Goal: Task Accomplishment & Management: Use online tool/utility

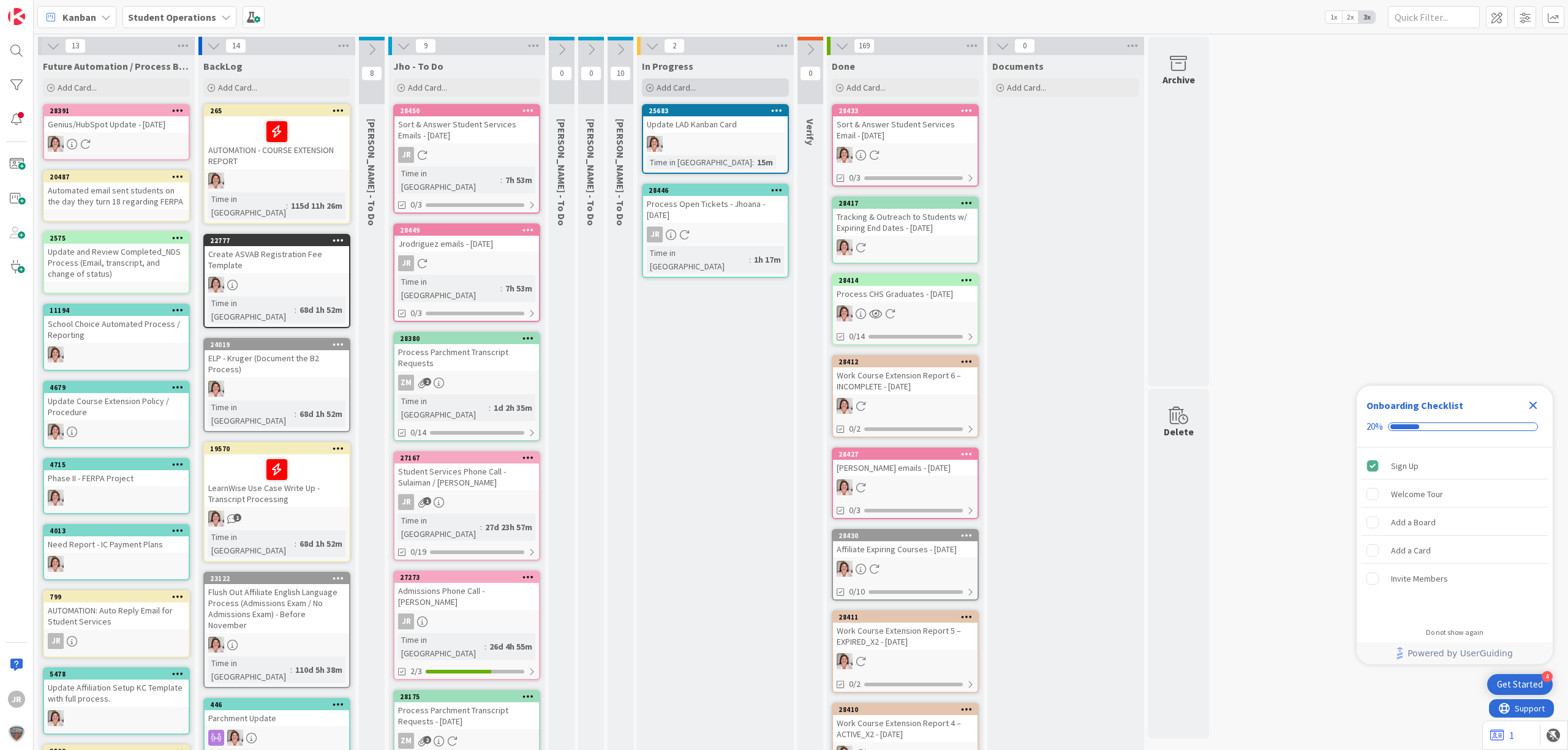
click at [670, 89] on span "Add Card..." at bounding box center [676, 87] width 39 height 11
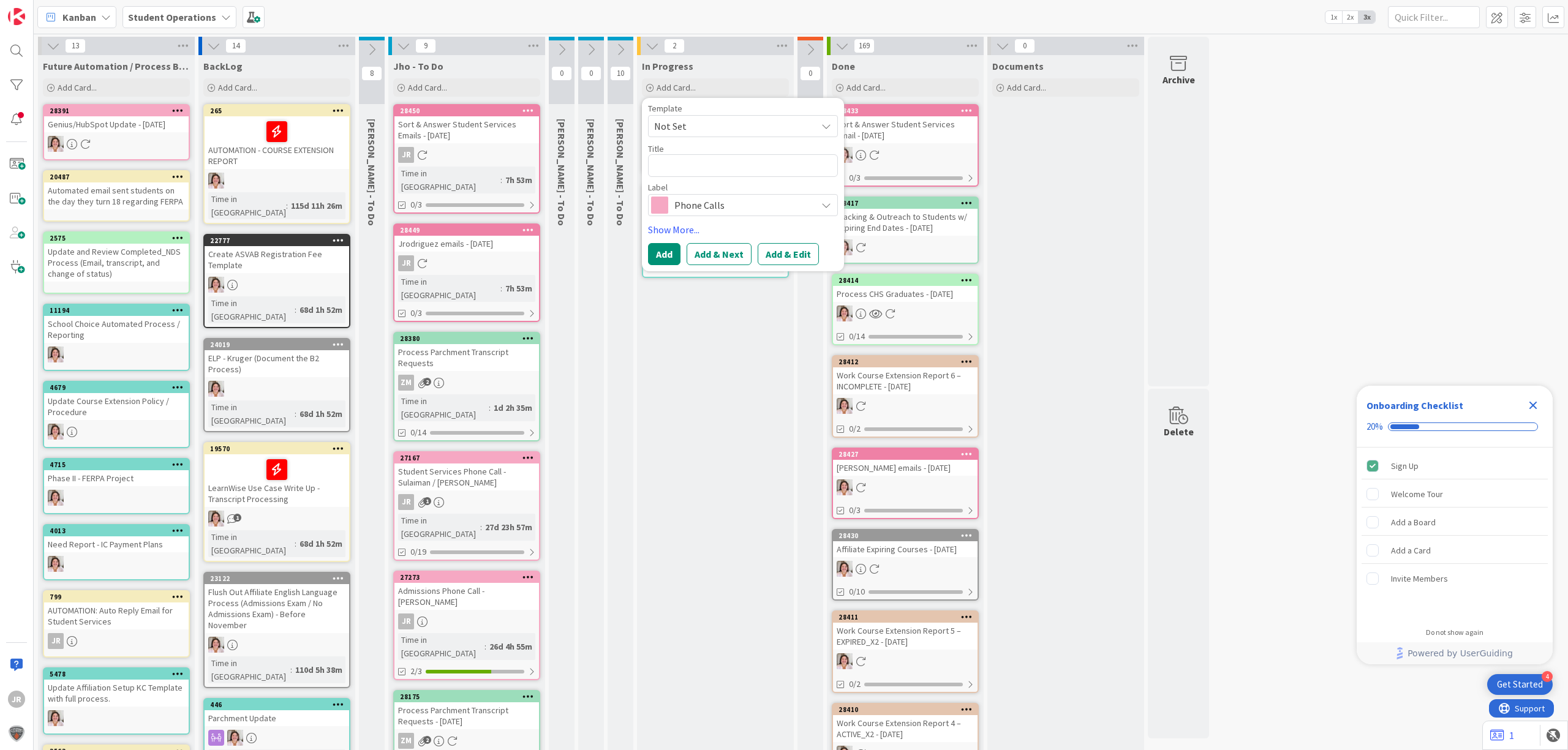
click at [703, 120] on span "Not Set" at bounding box center [730, 126] width 153 height 16
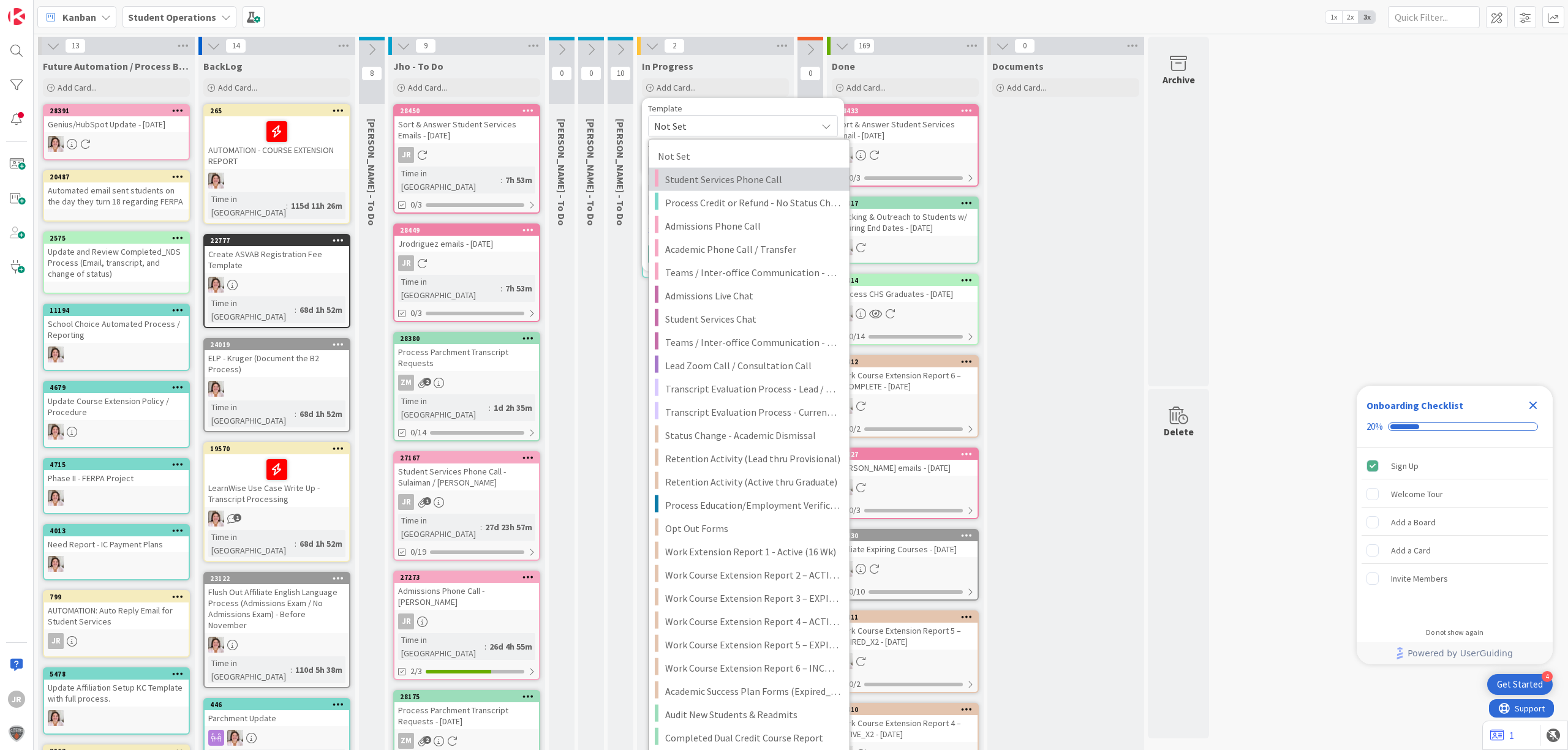
click at [734, 182] on span "Student Services Phone Call" at bounding box center [753, 180] width 175 height 16
type textarea "x"
type textarea "Student Services Phone Call"
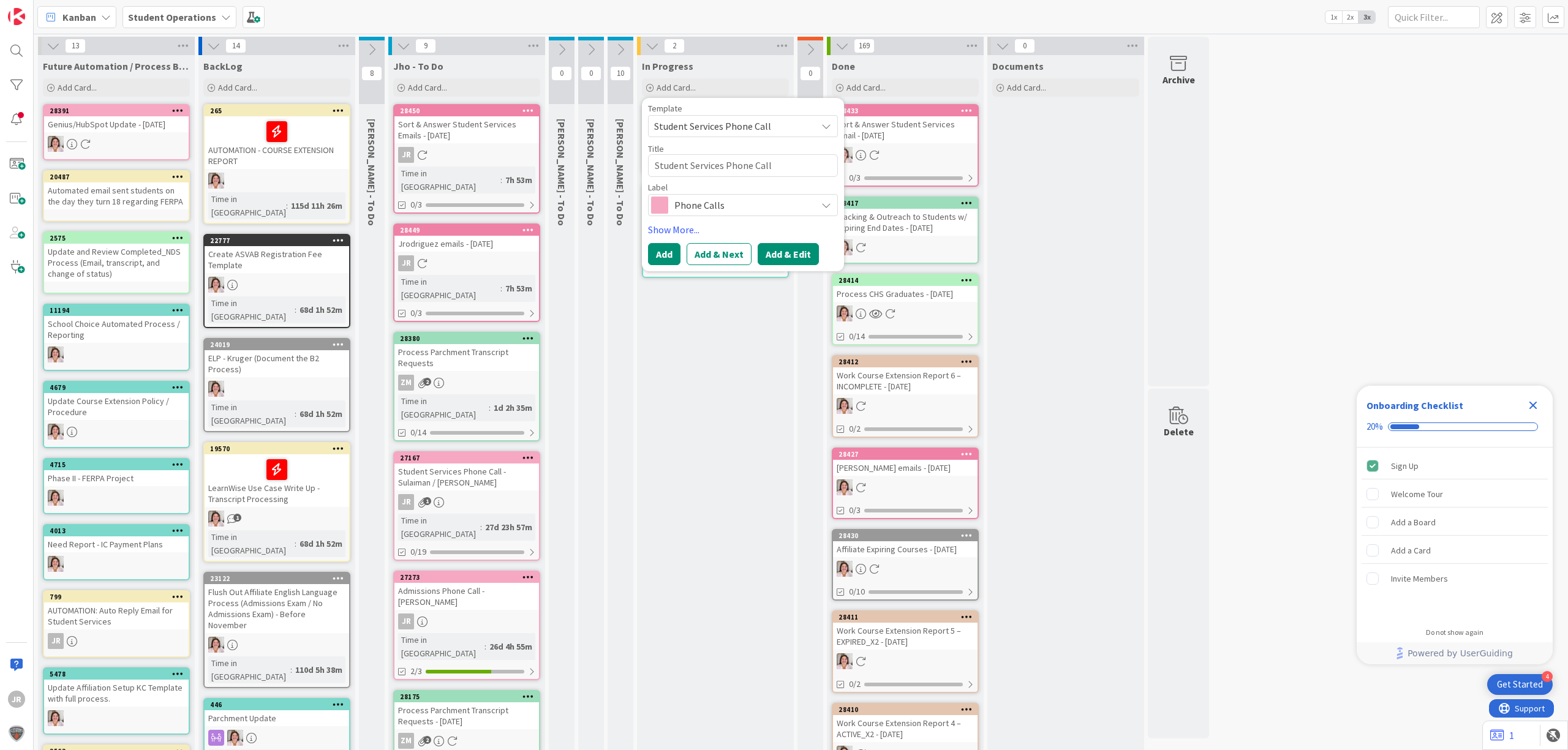
click at [810, 248] on button "Add & Edit" at bounding box center [788, 254] width 61 height 22
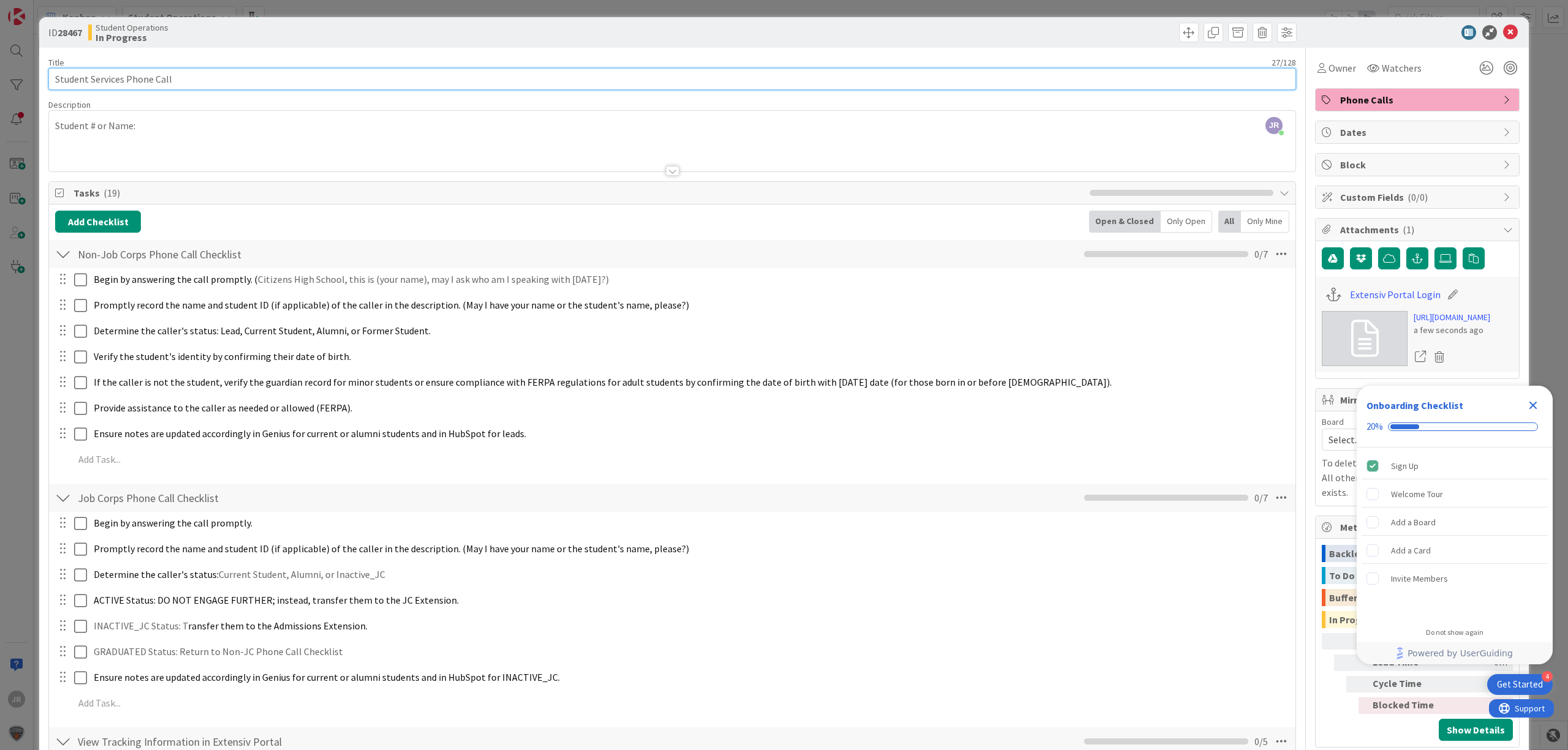
click at [1119, 83] on input "Student Services Phone Call" at bounding box center [672, 79] width 1248 height 22
type input "Student Services Phone Call - Khouri Minks"
click at [1175, 66] on span "Owner" at bounding box center [1342, 68] width 27 height 15
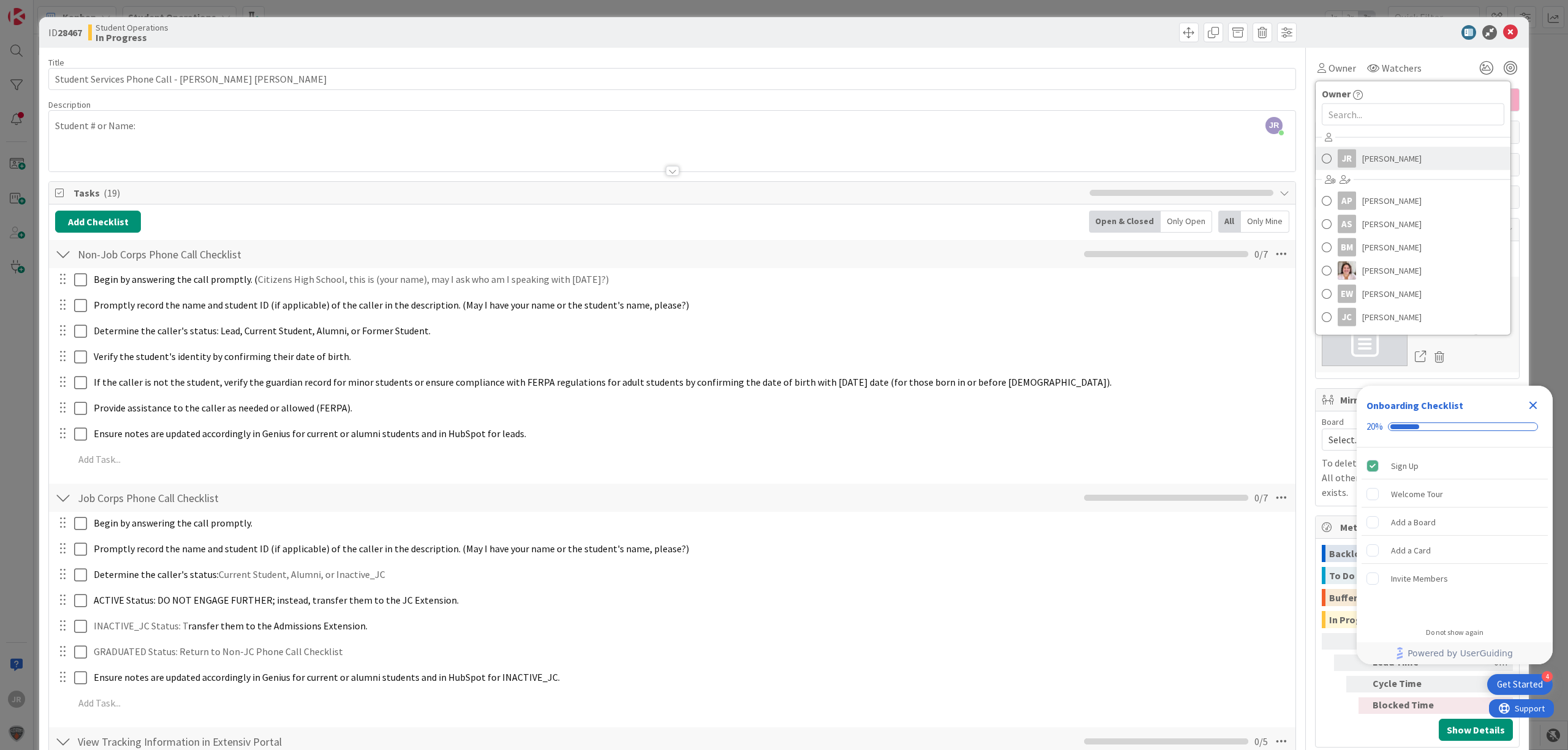
click at [1175, 157] on link "JR Jhoana Rodriguez" at bounding box center [1413, 158] width 195 height 23
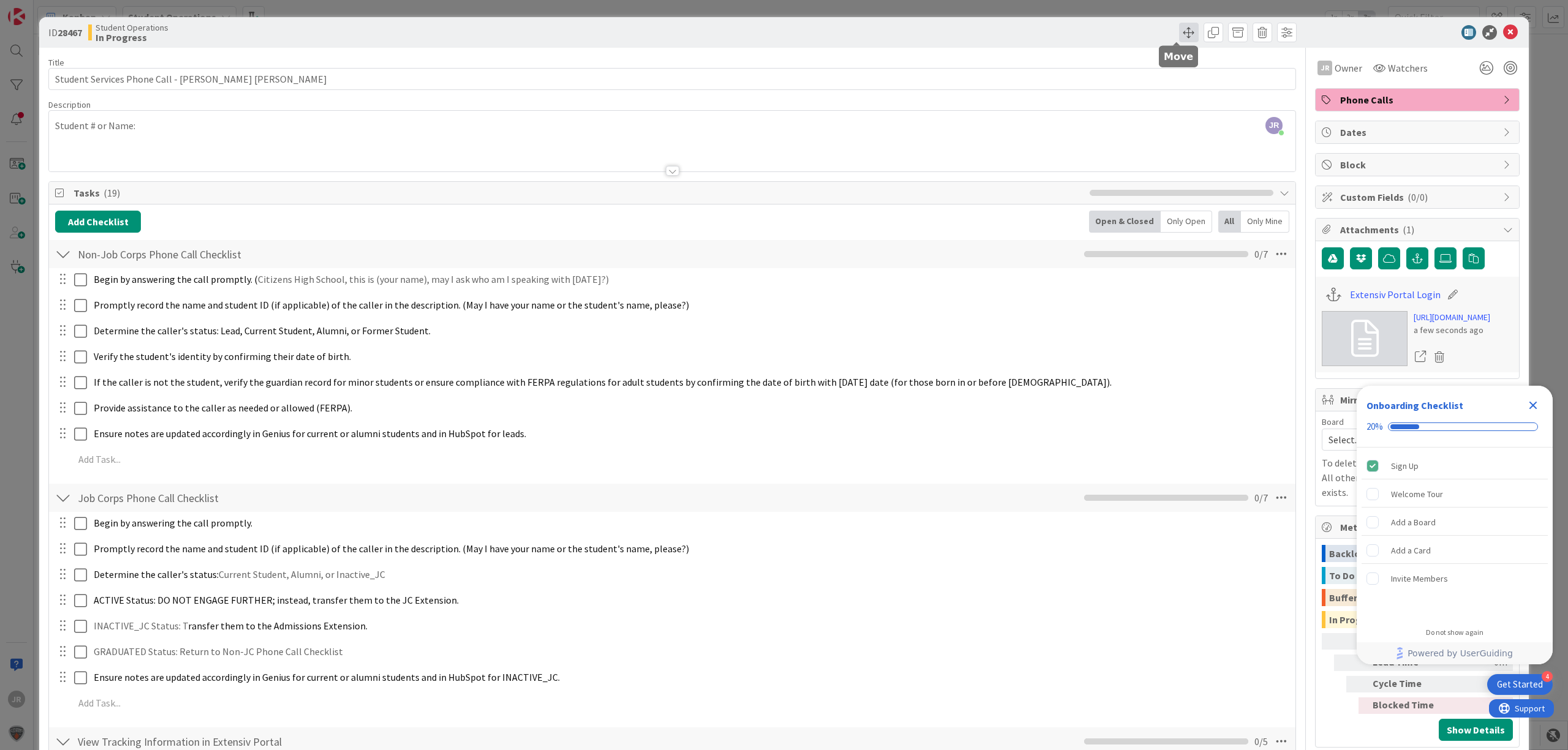
click at [1175, 35] on span at bounding box center [1189, 33] width 20 height 20
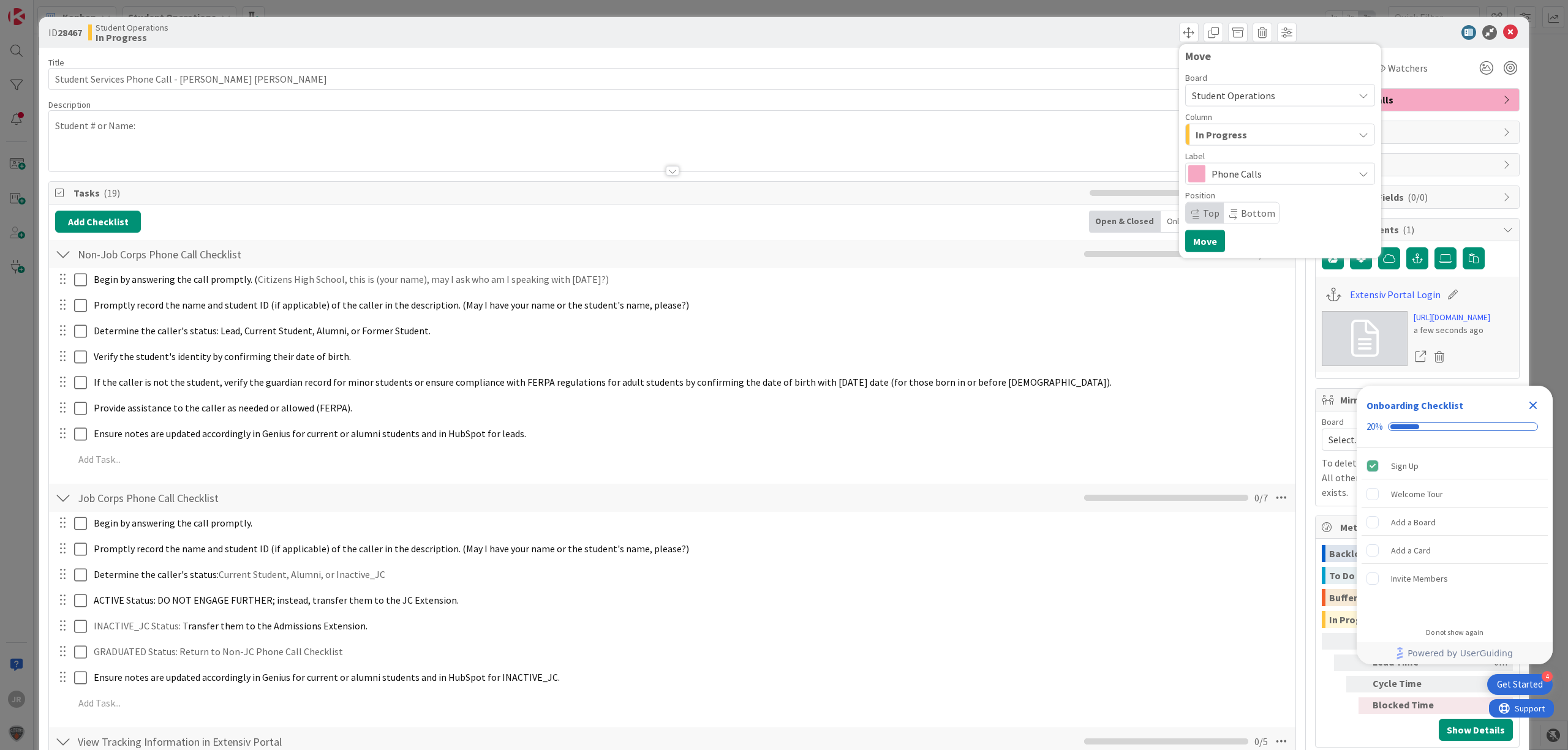
click at [1175, 129] on span "In Progress" at bounding box center [1222, 135] width 52 height 16
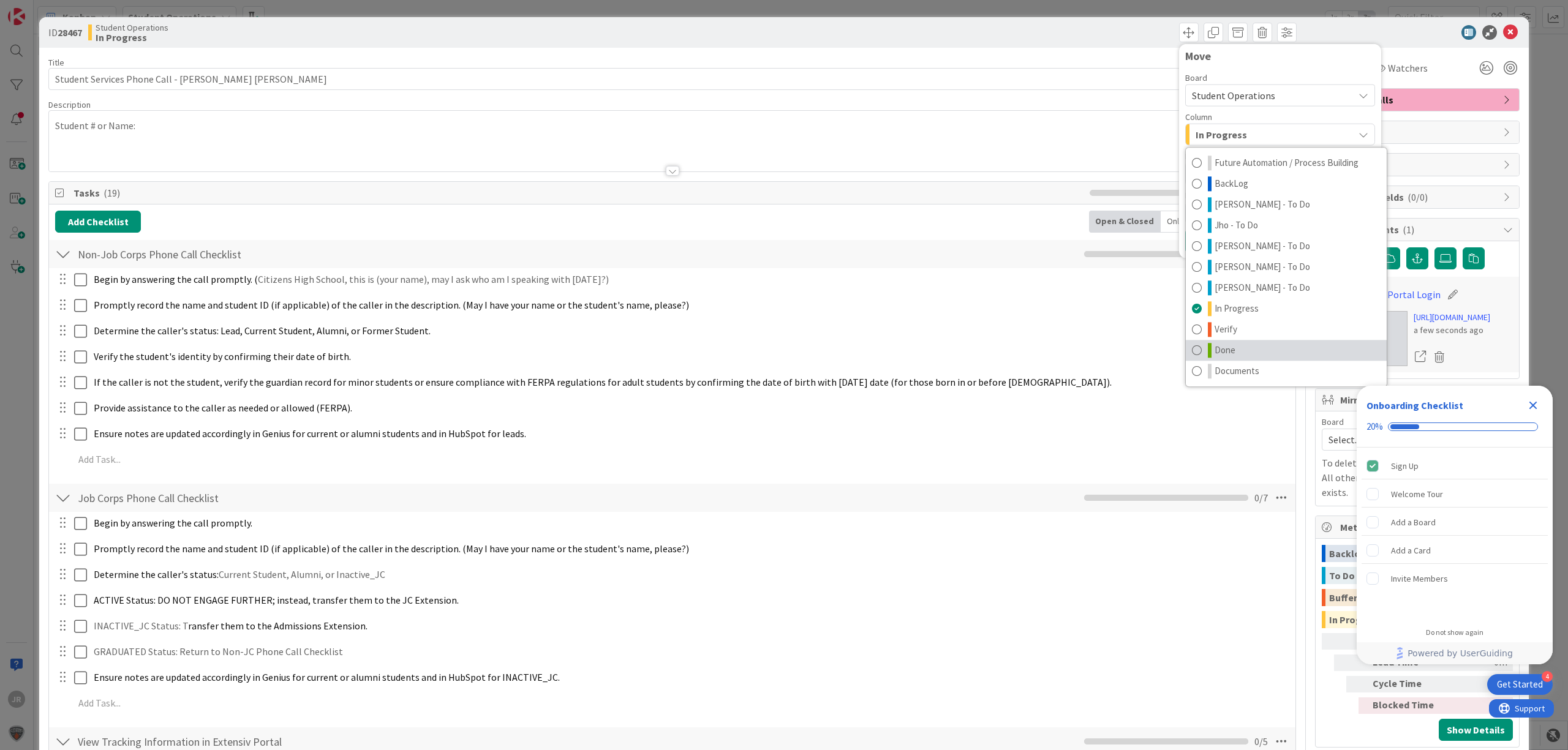
click at [1175, 343] on span "Done" at bounding box center [1225, 350] width 21 height 15
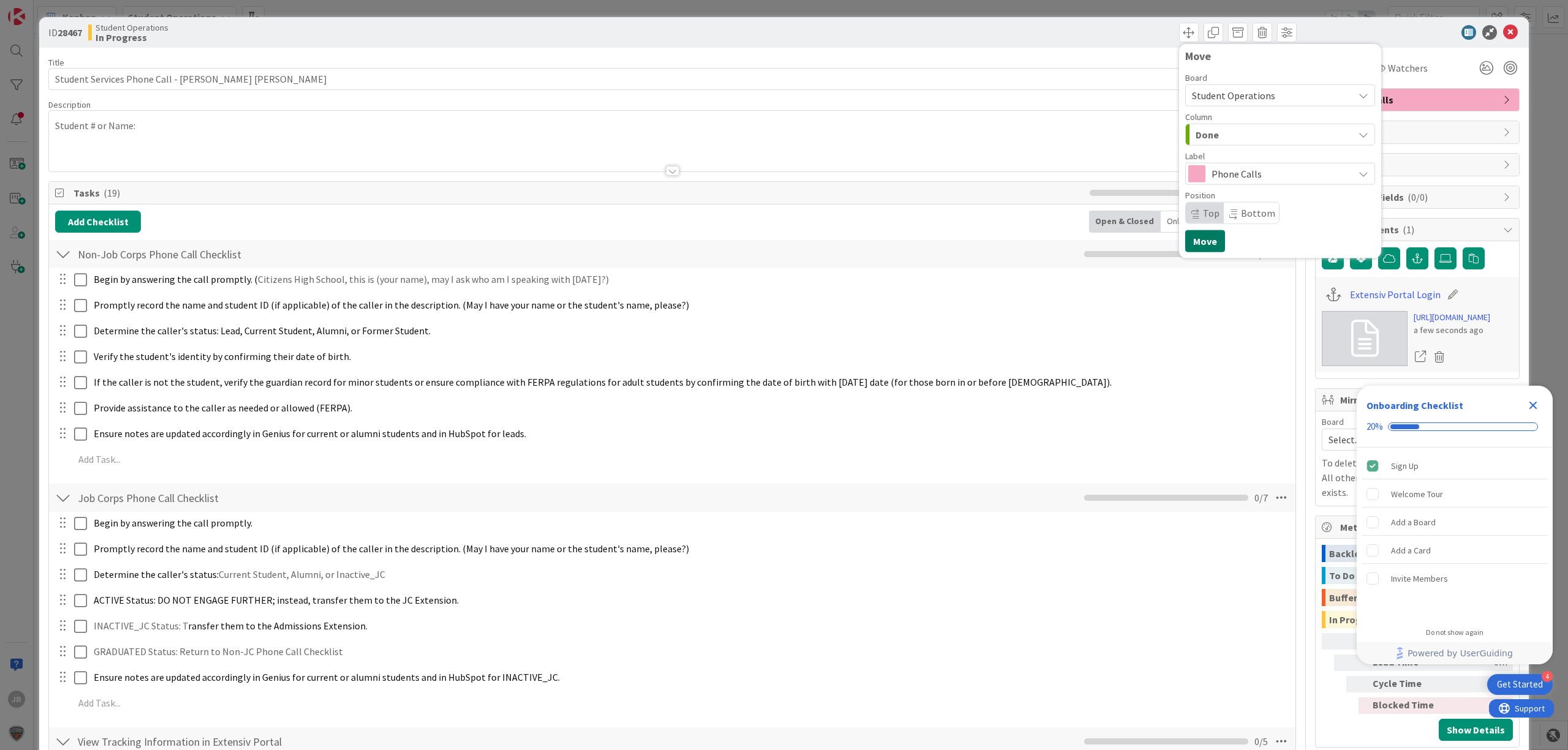
click at [1175, 234] on button "Move" at bounding box center [1205, 242] width 40 height 22
